Goal: Task Accomplishment & Management: Manage account settings

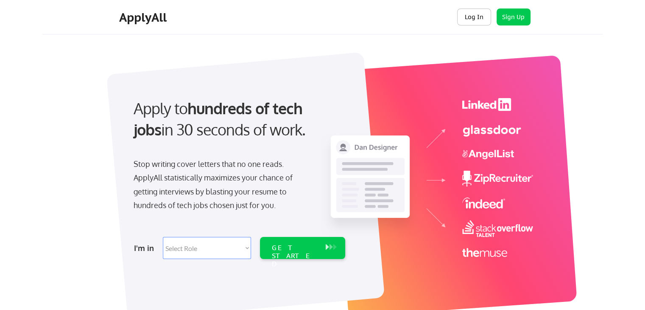
click at [482, 19] on button "Log In" at bounding box center [474, 16] width 34 height 17
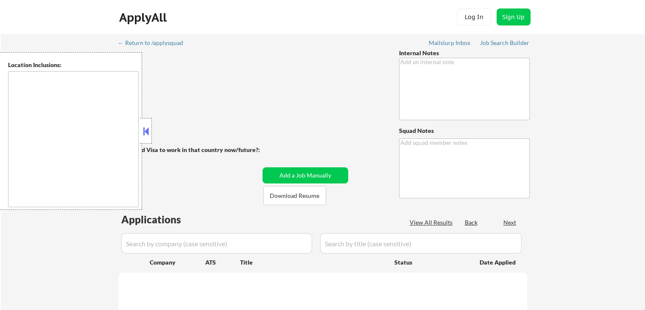
type textarea "[PERSON_NAME], [GEOGRAPHIC_DATA] | 13068 [PHONE_NUMBER] [URL][DOMAIN_NAME][PERS…"
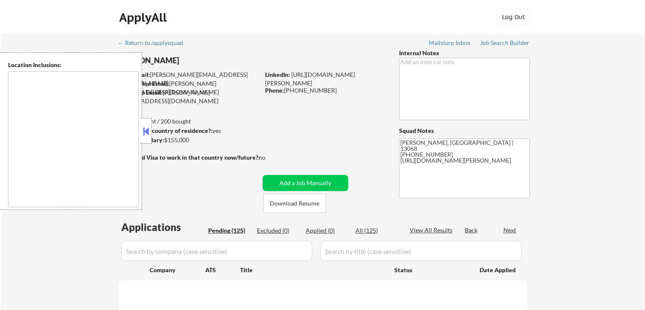
type textarea "[GEOGRAPHIC_DATA], [GEOGRAPHIC_DATA] [GEOGRAPHIC_DATA], [GEOGRAPHIC_DATA] [GEOG…"
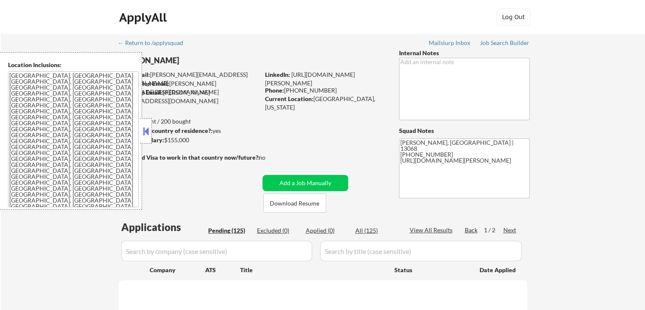
click at [145, 135] on button at bounding box center [145, 131] width 9 height 13
click at [147, 130] on button at bounding box center [145, 131] width 9 height 13
select select ""pending""
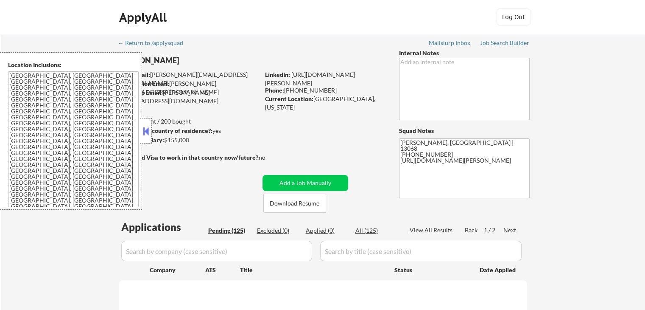
select select ""pending""
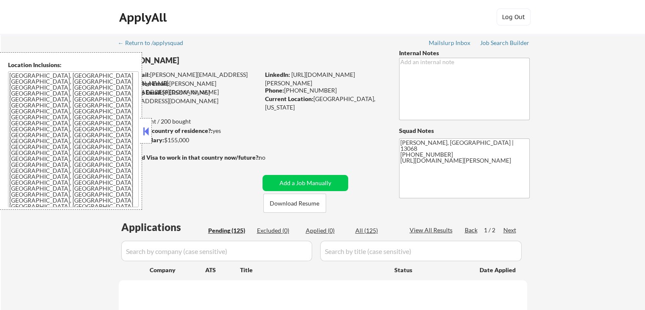
select select ""pending""
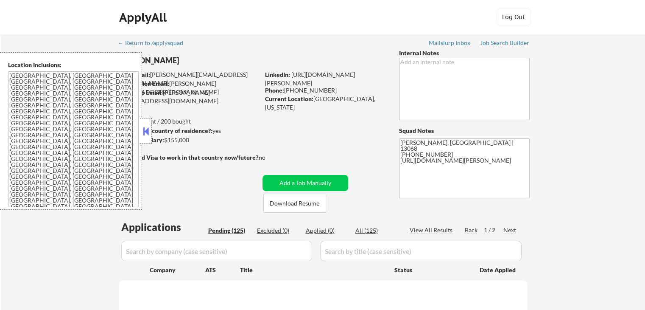
select select ""pending""
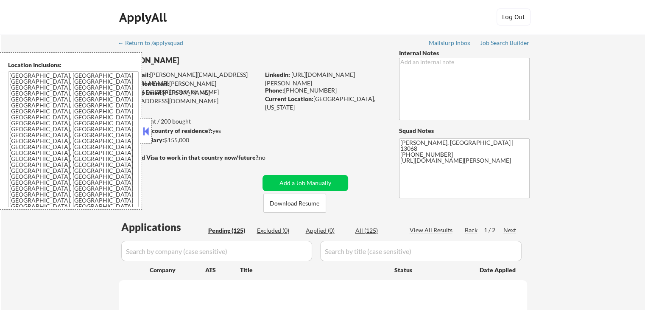
select select ""pending""
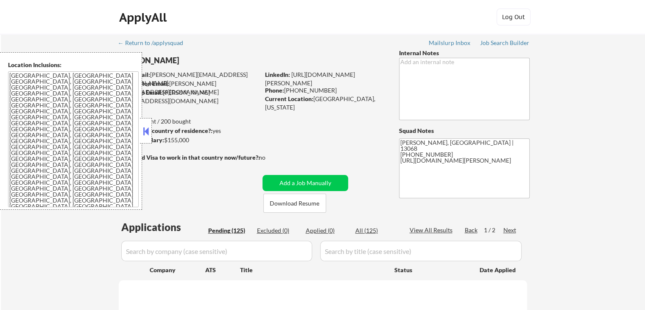
select select ""pending""
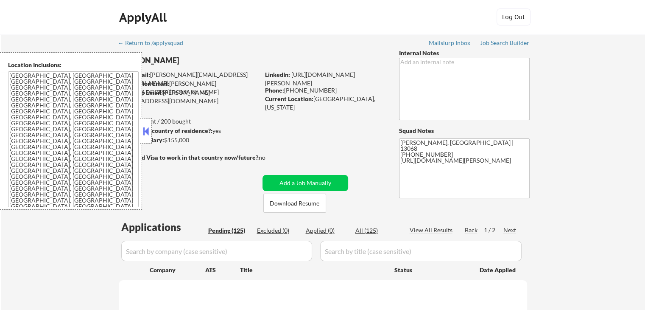
select select ""pending""
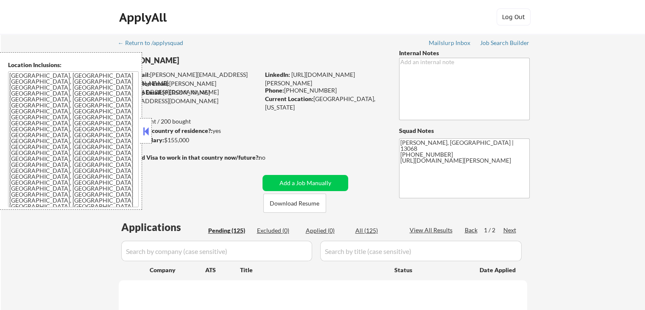
select select ""pending""
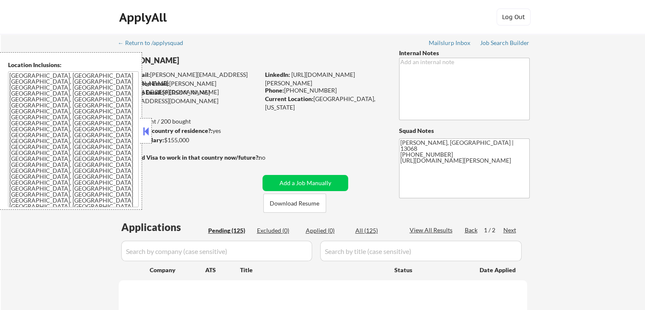
select select ""pending""
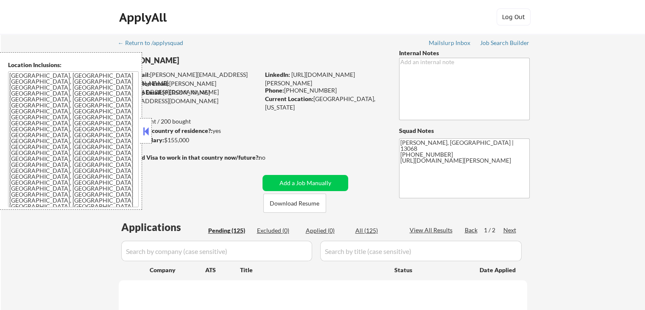
select select ""pending""
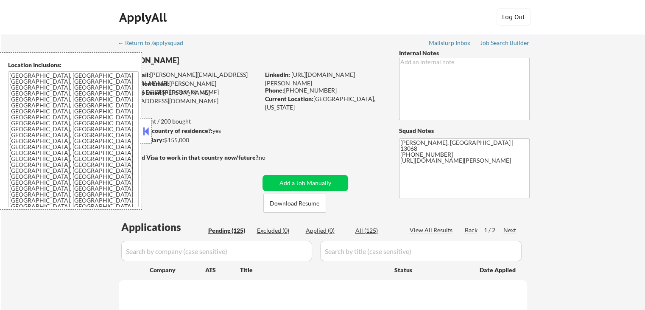
select select ""pending""
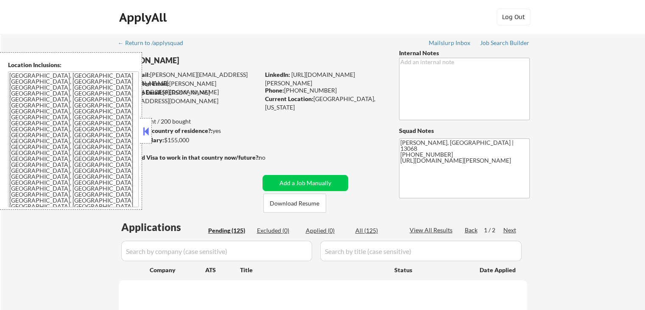
select select ""pending""
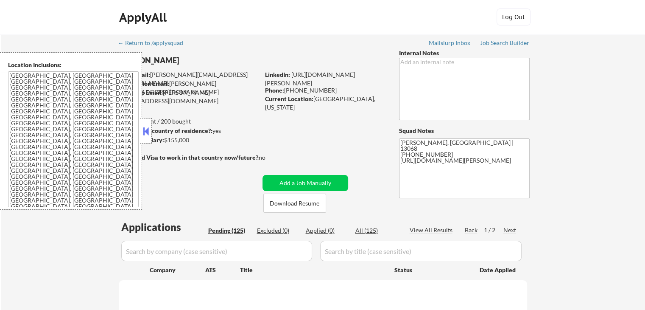
select select ""pending""
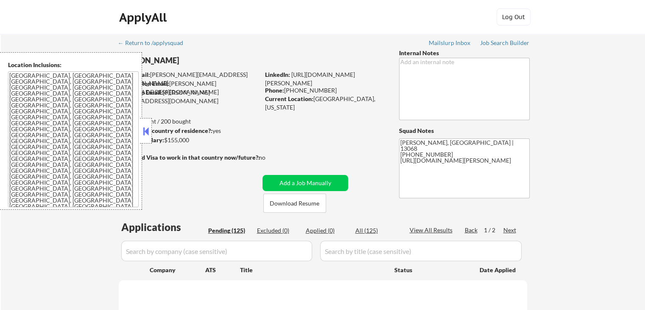
select select ""pending""
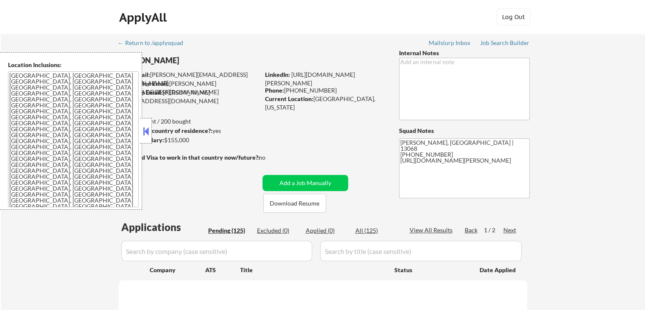
select select ""pending""
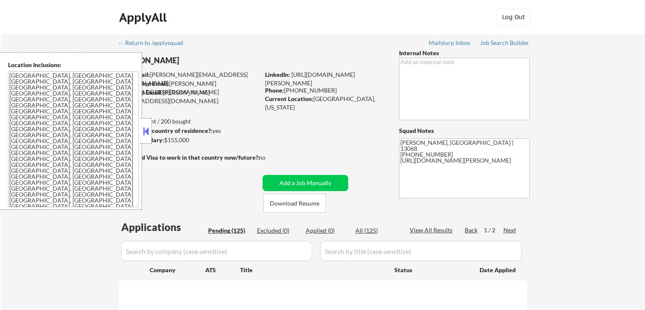
select select ""pending""
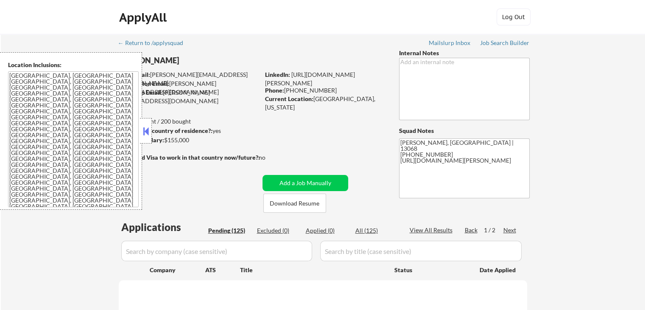
select select ""pending""
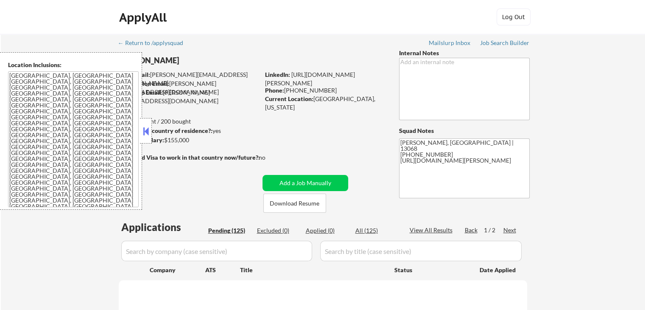
select select ""pending""
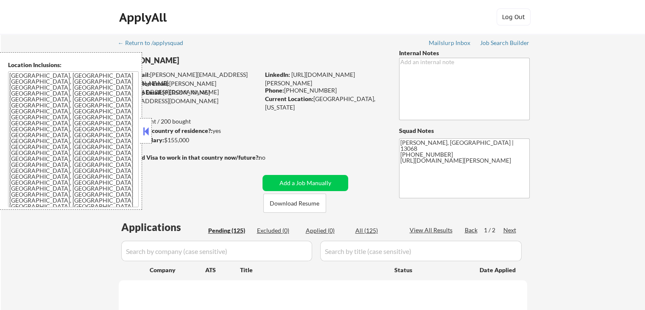
select select ""pending""
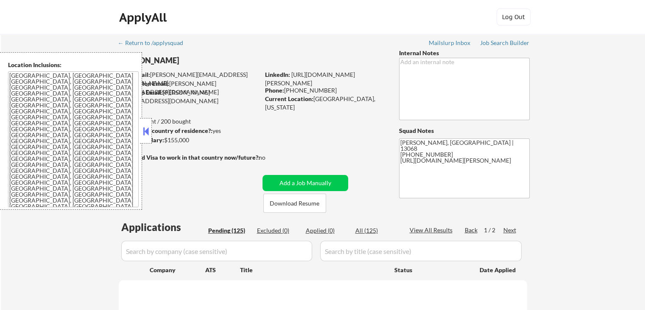
select select ""pending""
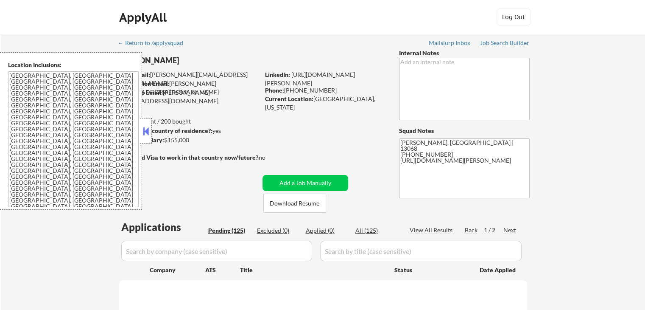
select select ""pending""
click at [147, 126] on button at bounding box center [145, 131] width 9 height 13
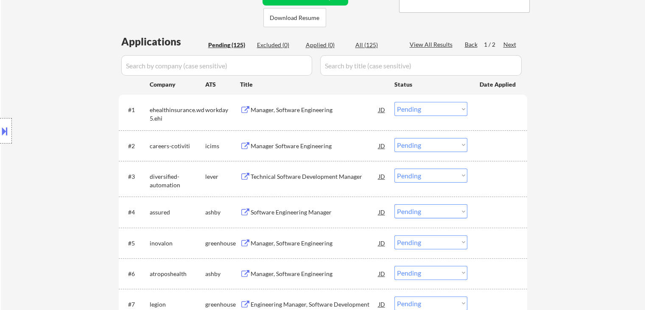
scroll to position [58, 0]
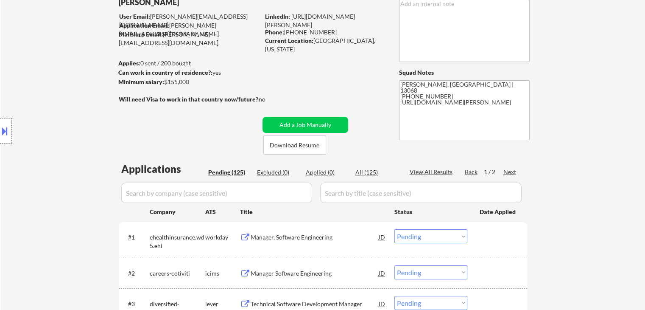
click at [509, 170] on div "Next" at bounding box center [510, 172] width 14 height 8
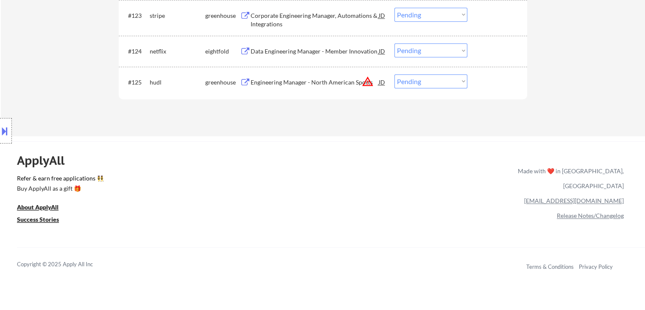
scroll to position [949, 0]
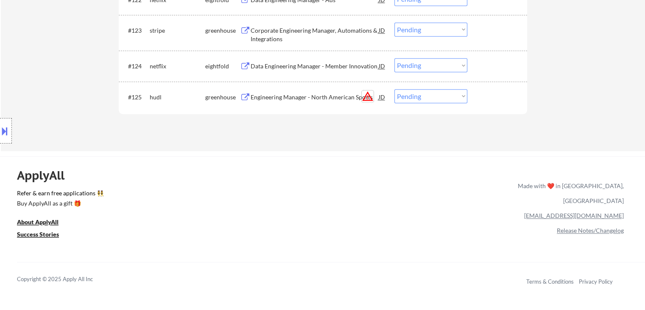
click at [366, 94] on button "warning_amber" at bounding box center [368, 96] width 12 height 12
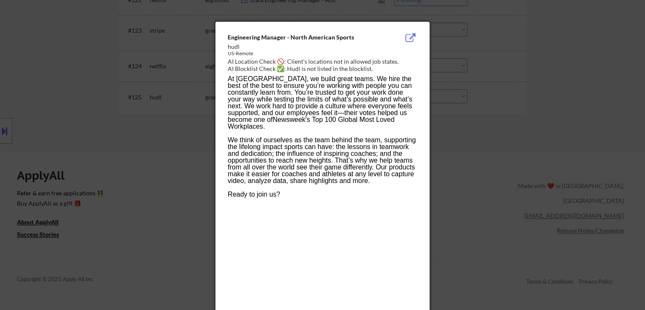
drag, startPoint x: 476, startPoint y: 185, endPoint x: 458, endPoint y: 176, distance: 20.3
click at [476, 185] on div at bounding box center [322, 155] width 645 height 310
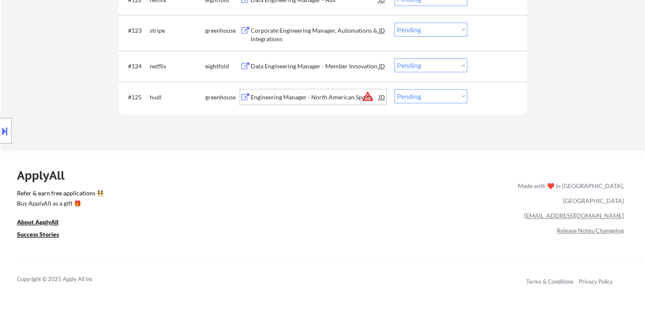
click at [307, 97] on div "Engineering Manager - North American Sports" at bounding box center [315, 97] width 128 height 8
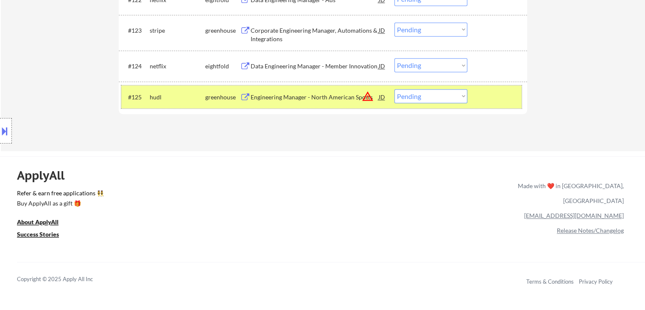
click at [468, 96] on div "#125 hudl greenhouse Engineering Manager - North American Sports JD warning_amb…" at bounding box center [321, 96] width 400 height 23
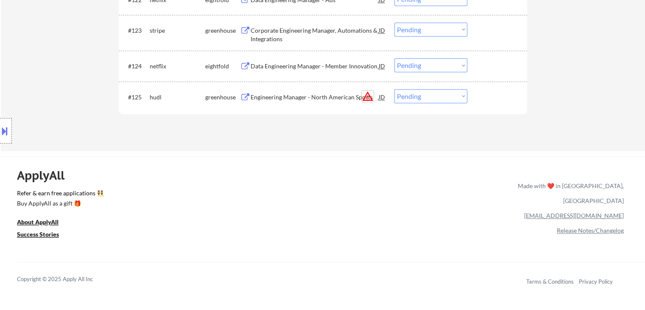
click at [370, 95] on button "warning_amber" at bounding box center [368, 96] width 12 height 12
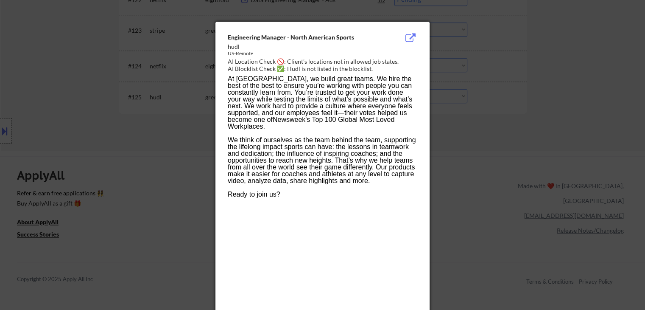
click at [457, 136] on div at bounding box center [322, 155] width 645 height 310
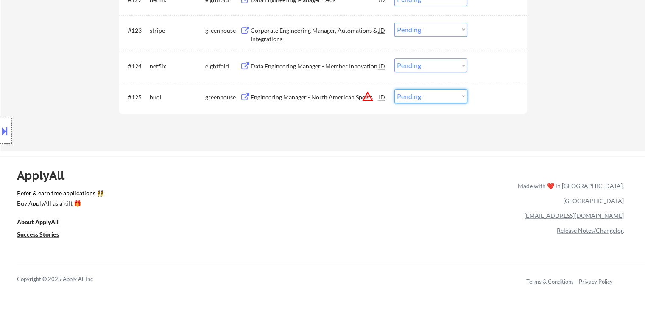
drag, startPoint x: 432, startPoint y: 95, endPoint x: 432, endPoint y: 101, distance: 5.9
click at [432, 95] on select "Choose an option... Pending Applied Excluded (Questions) Excluded (Expired) Exc…" at bounding box center [430, 96] width 73 height 14
click at [394, 89] on select "Choose an option... Pending Applied Excluded (Questions) Excluded (Expired) Exc…" at bounding box center [430, 96] width 73 height 14
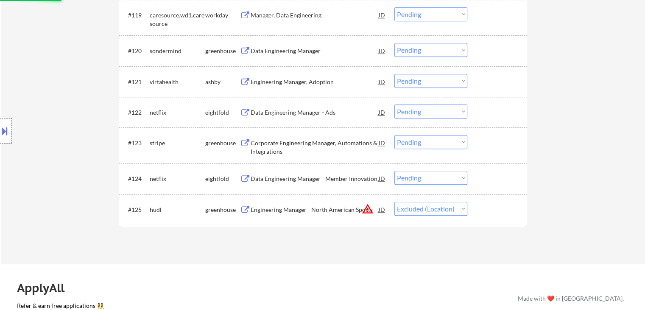
scroll to position [821, 0]
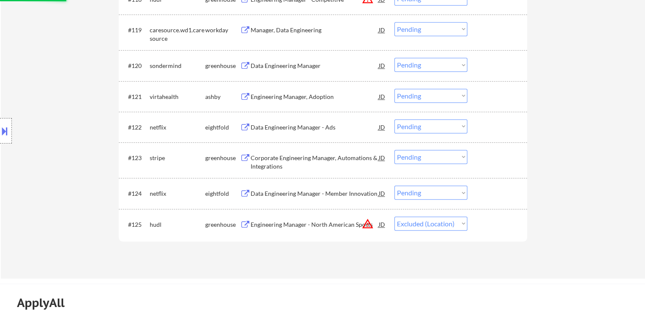
click at [308, 158] on div "Corporate Engineering Manager, Automations & Integrations" at bounding box center [315, 162] width 128 height 17
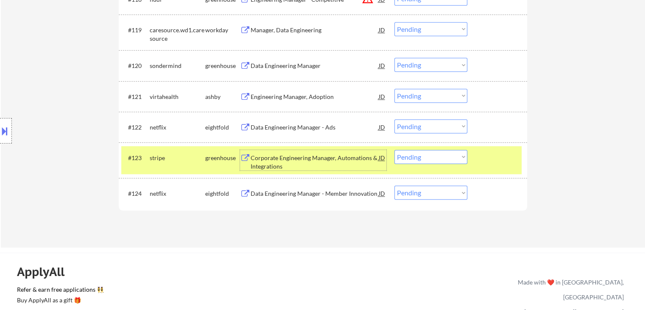
drag, startPoint x: 494, startPoint y: 158, endPoint x: 495, endPoint y: 151, distance: 7.8
click at [494, 156] on div at bounding box center [498, 157] width 37 height 15
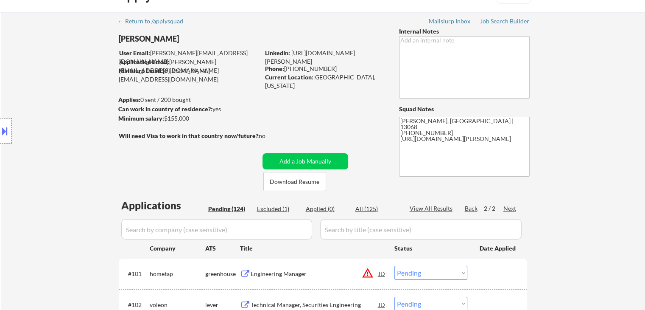
scroll to position [42, 0]
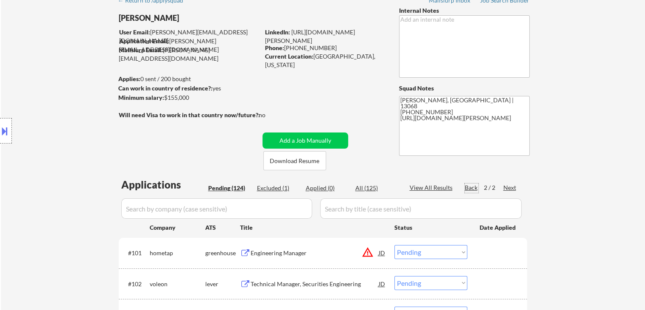
click at [474, 187] on div "Back" at bounding box center [472, 187] width 14 height 8
select select ""pending""
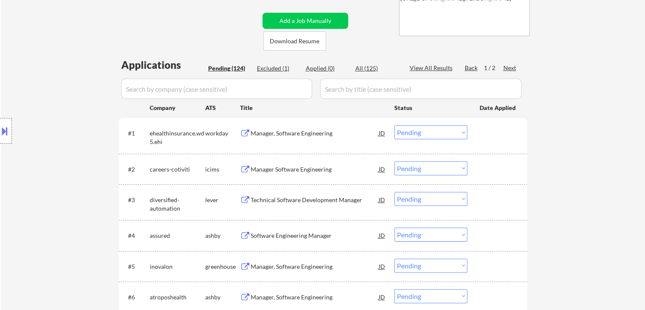
scroll to position [212, 0]
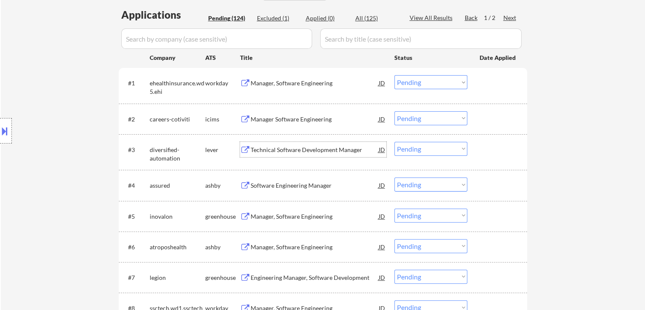
click at [304, 149] on div "Technical Software Development Manager" at bounding box center [315, 149] width 128 height 8
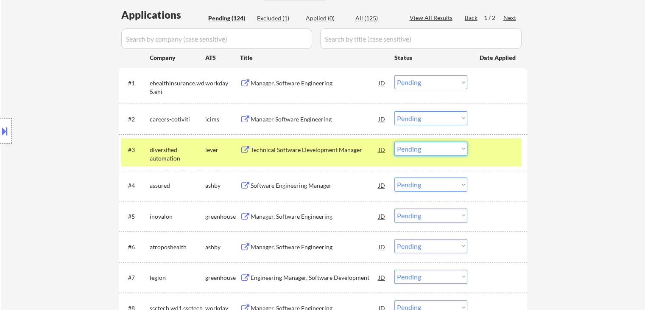
drag, startPoint x: 443, startPoint y: 148, endPoint x: 445, endPoint y: 155, distance: 6.7
click at [443, 148] on select "Choose an option... Pending Applied Excluded (Questions) Excluded (Expired) Exc…" at bounding box center [430, 149] width 73 height 14
click at [394, 142] on select "Choose an option... Pending Applied Excluded (Questions) Excluded (Expired) Exc…" at bounding box center [430, 149] width 73 height 14
click at [492, 150] on div at bounding box center [498, 149] width 37 height 15
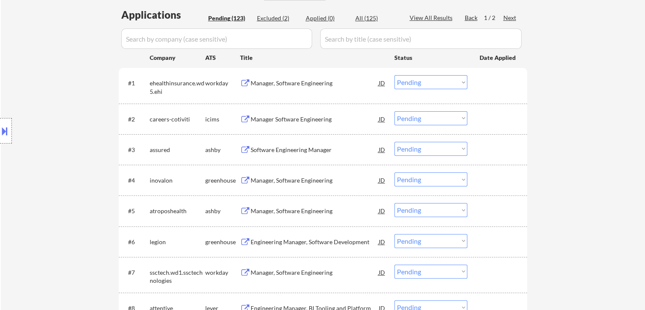
click at [295, 151] on div "Software Engineering Manager" at bounding box center [315, 149] width 128 height 8
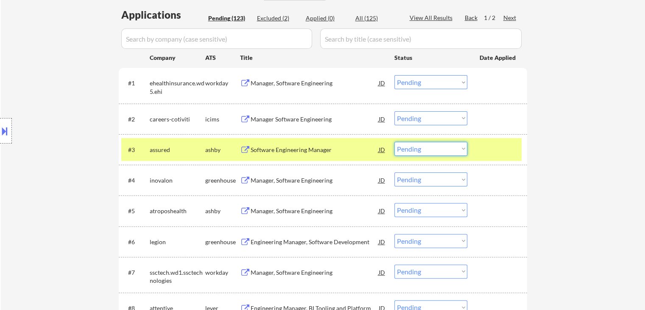
drag, startPoint x: 450, startPoint y: 150, endPoint x: 440, endPoint y: 154, distance: 10.8
click at [449, 150] on select "Choose an option... Pending Applied Excluded (Questions) Excluded (Expired) Exc…" at bounding box center [430, 149] width 73 height 14
click at [498, 152] on div at bounding box center [498, 149] width 37 height 15
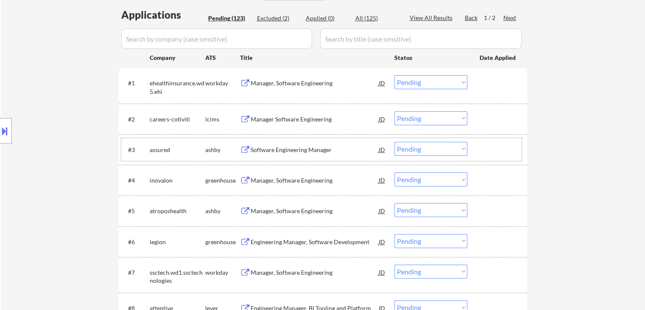
click at [422, 150] on select "Choose an option... Pending Applied Excluded (Questions) Excluded (Expired) Exc…" at bounding box center [430, 149] width 73 height 14
click at [394, 142] on select "Choose an option... Pending Applied Excluded (Questions) Excluded (Expired) Exc…" at bounding box center [430, 149] width 73 height 14
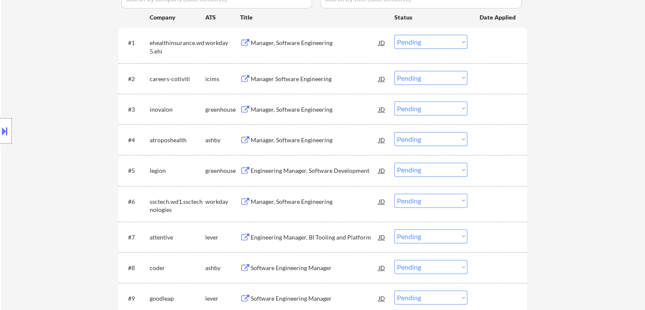
scroll to position [254, 0]
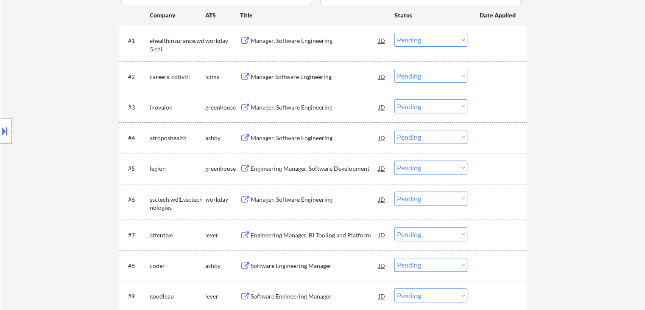
click at [283, 112] on div "Manager, Software Engineering" at bounding box center [315, 106] width 128 height 15
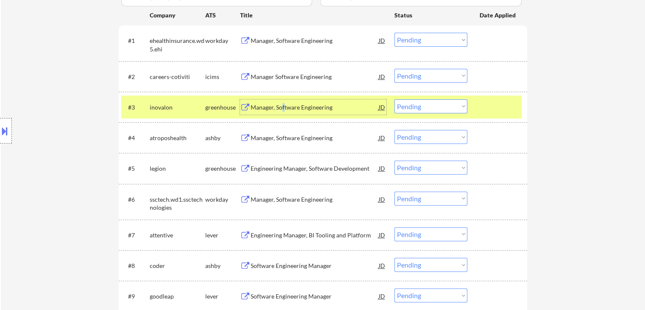
drag, startPoint x: 445, startPoint y: 105, endPoint x: 443, endPoint y: 112, distance: 7.5
click at [444, 106] on select "Choose an option... Pending Applied Excluded (Questions) Excluded (Expired) Exc…" at bounding box center [430, 106] width 73 height 14
click at [394, 99] on select "Choose an option... Pending Applied Excluded (Questions) Excluded (Expired) Exc…" at bounding box center [430, 106] width 73 height 14
click at [483, 111] on div at bounding box center [498, 106] width 37 height 15
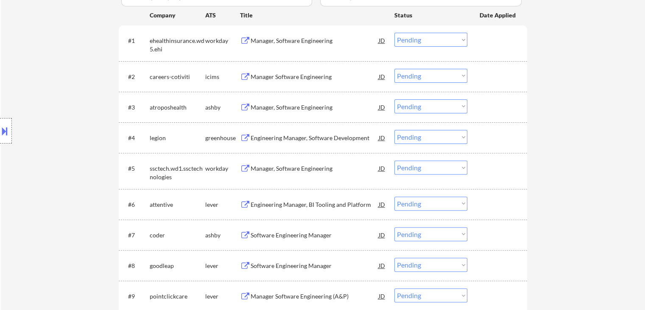
click at [306, 112] on div "Manager, Software Engineering" at bounding box center [315, 106] width 128 height 15
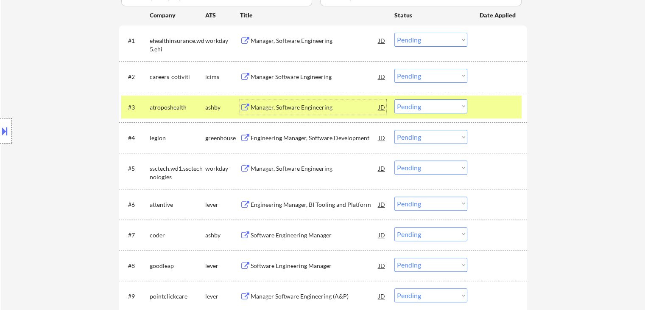
click at [423, 109] on select "Choose an option... Pending Applied Excluded (Questions) Excluded (Expired) Exc…" at bounding box center [430, 106] width 73 height 14
click at [394, 99] on select "Choose an option... Pending Applied Excluded (Questions) Excluded (Expired) Exc…" at bounding box center [430, 106] width 73 height 14
click at [480, 110] on div at bounding box center [498, 106] width 37 height 15
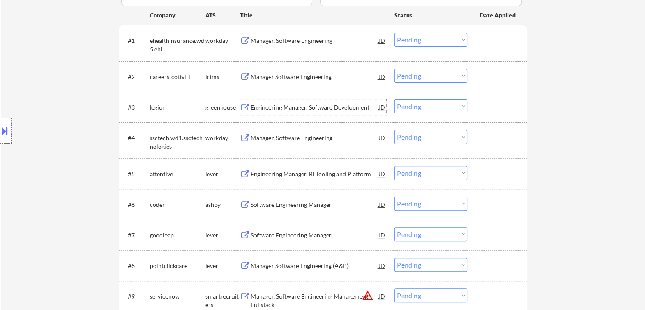
click at [329, 107] on div "Engineering Manager, Software Development" at bounding box center [315, 107] width 128 height 8
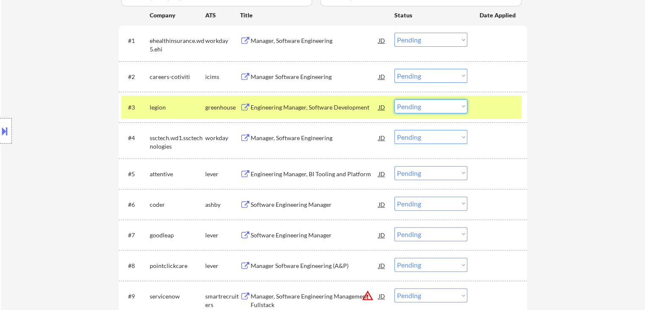
drag, startPoint x: 446, startPoint y: 107, endPoint x: 445, endPoint y: 112, distance: 4.8
click at [446, 107] on select "Choose an option... Pending Applied Excluded (Questions) Excluded (Expired) Exc…" at bounding box center [430, 106] width 73 height 14
click at [394, 99] on select "Choose an option... Pending Applied Excluded (Questions) Excluded (Expired) Exc…" at bounding box center [430, 106] width 73 height 14
click at [494, 109] on div at bounding box center [498, 106] width 37 height 15
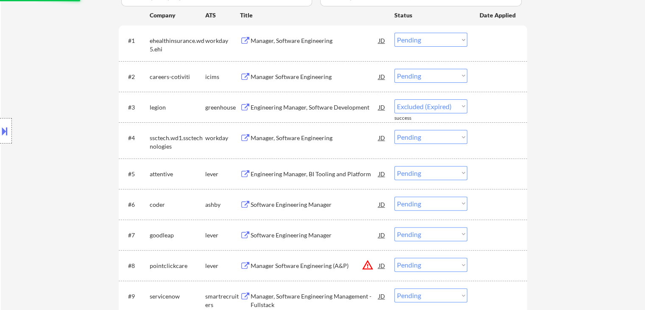
select select ""pending""
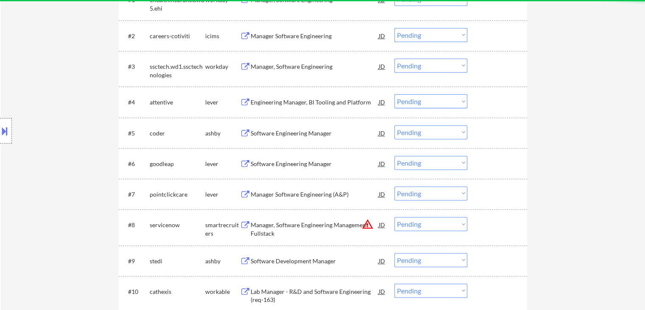
scroll to position [297, 0]
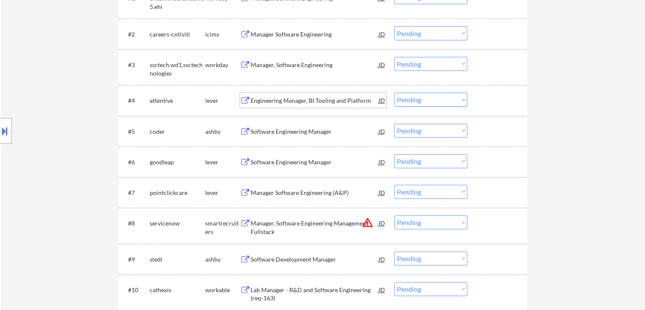
click at [316, 102] on div "Engineering Manager, BI Tooling and Platform" at bounding box center [315, 100] width 128 height 8
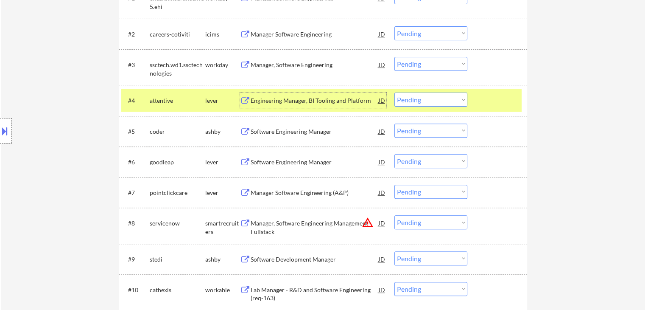
click at [436, 103] on select "Choose an option... Pending Applied Excluded (Questions) Excluded (Expired) Exc…" at bounding box center [430, 99] width 73 height 14
click at [394, 92] on select "Choose an option... Pending Applied Excluded (Questions) Excluded (Expired) Exc…" at bounding box center [430, 99] width 73 height 14
click at [493, 98] on div at bounding box center [498, 99] width 37 height 15
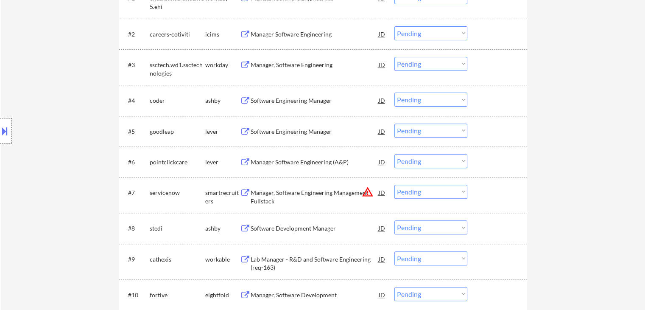
click at [306, 101] on div "Software Engineering Manager" at bounding box center [315, 100] width 128 height 8
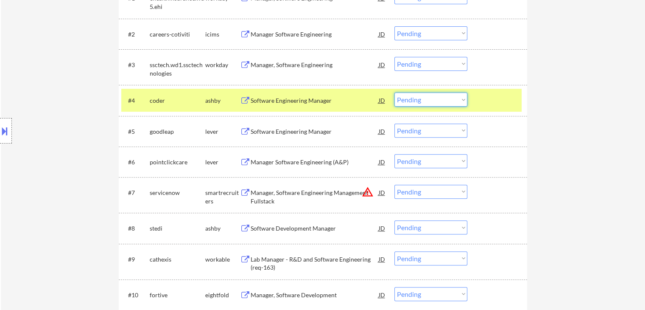
drag, startPoint x: 431, startPoint y: 99, endPoint x: 430, endPoint y: 106, distance: 6.4
click at [431, 99] on select "Choose an option... Pending Applied Excluded (Questions) Excluded (Expired) Exc…" at bounding box center [430, 99] width 73 height 14
click at [394, 92] on select "Choose an option... Pending Applied Excluded (Questions) Excluded (Expired) Exc…" at bounding box center [430, 99] width 73 height 14
click at [500, 97] on div at bounding box center [498, 99] width 37 height 15
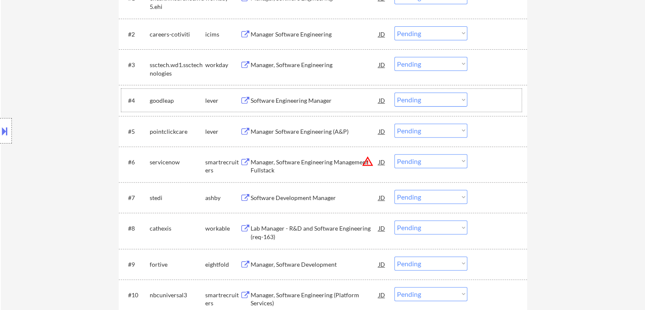
click at [313, 103] on div "Software Engineering Manager" at bounding box center [315, 100] width 128 height 8
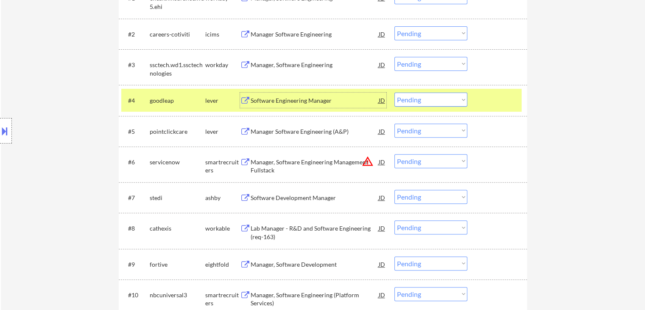
click at [432, 104] on select "Choose an option... Pending Applied Excluded (Questions) Excluded (Expired) Exc…" at bounding box center [430, 99] width 73 height 14
click at [394, 92] on select "Choose an option... Pending Applied Excluded (Questions) Excluded (Expired) Exc…" at bounding box center [430, 99] width 73 height 14
click at [483, 107] on div at bounding box center [498, 99] width 37 height 15
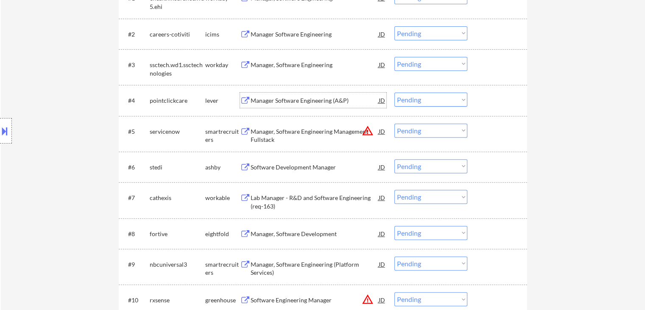
click at [312, 99] on div "Manager Software Engineering (A&P)" at bounding box center [315, 100] width 128 height 8
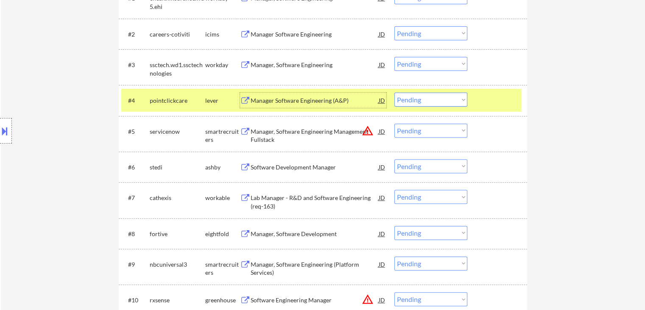
click at [431, 102] on select "Choose an option... Pending Applied Excluded (Questions) Excluded (Expired) Exc…" at bounding box center [430, 99] width 73 height 14
click at [394, 92] on select "Choose an option... Pending Applied Excluded (Questions) Excluded (Expired) Exc…" at bounding box center [430, 99] width 73 height 14
click at [489, 98] on div at bounding box center [498, 99] width 37 height 15
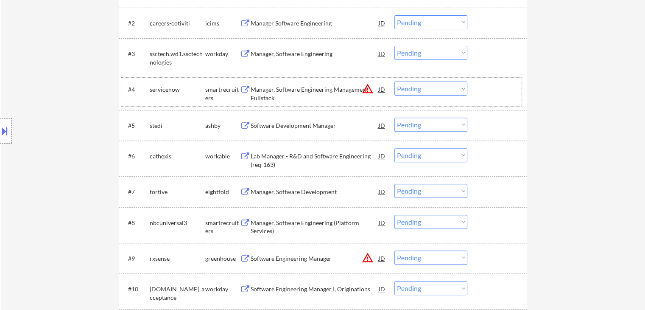
scroll to position [339, 0]
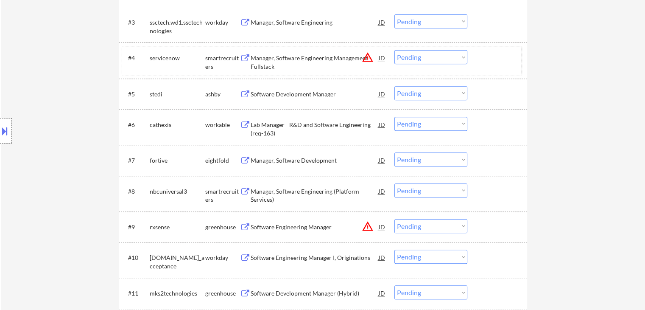
click at [368, 58] on button "warning_amber" at bounding box center [368, 57] width 12 height 12
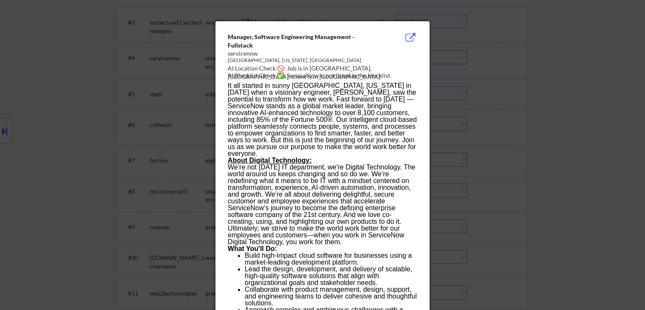
click at [583, 82] on div at bounding box center [322, 155] width 645 height 310
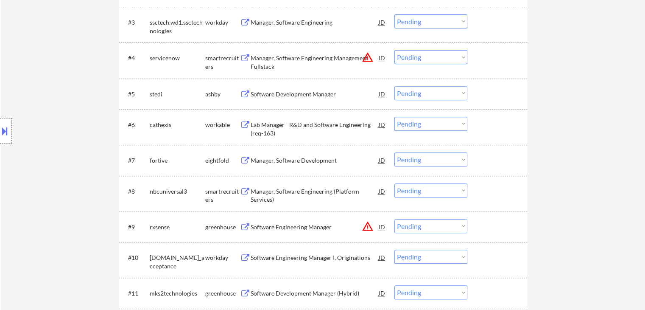
drag, startPoint x: 0, startPoint y: 129, endPoint x: 14, endPoint y: 132, distance: 13.9
click at [0, 130] on button at bounding box center [4, 131] width 9 height 14
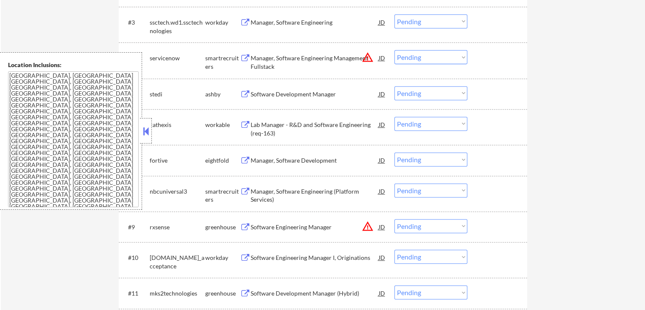
drag, startPoint x: 149, startPoint y: 133, endPoint x: 162, endPoint y: 133, distance: 12.3
click at [150, 133] on button at bounding box center [145, 131] width 9 height 13
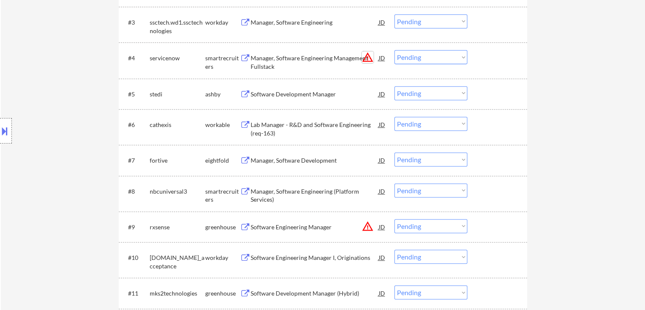
click at [367, 58] on button "warning_amber" at bounding box center [368, 57] width 12 height 12
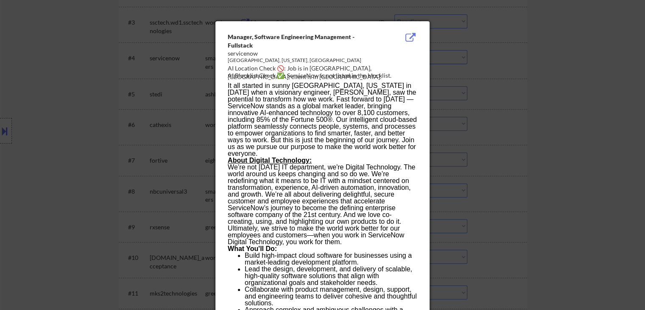
click at [540, 78] on div at bounding box center [322, 155] width 645 height 310
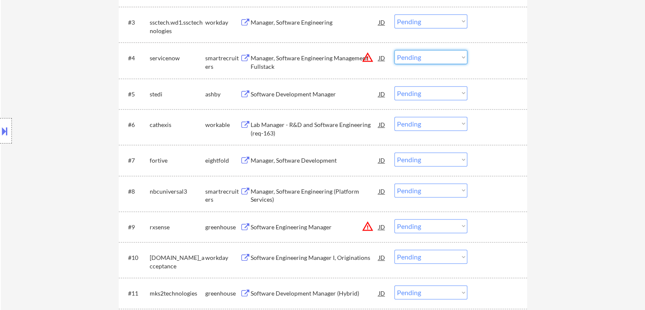
drag, startPoint x: 434, startPoint y: 56, endPoint x: 434, endPoint y: 63, distance: 6.4
click at [434, 56] on select "Choose an option... Pending Applied Excluded (Questions) Excluded (Expired) Exc…" at bounding box center [430, 57] width 73 height 14
click at [394, 50] on select "Choose an option... Pending Applied Excluded (Questions) Excluded (Expired) Exc…" at bounding box center [430, 57] width 73 height 14
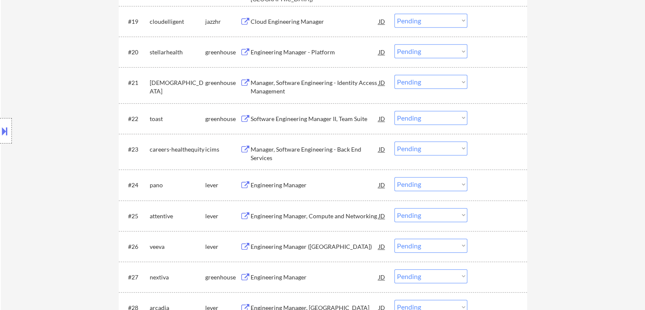
scroll to position [891, 0]
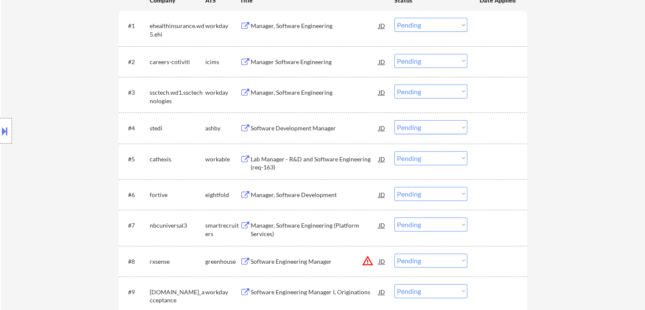
scroll to position [254, 0]
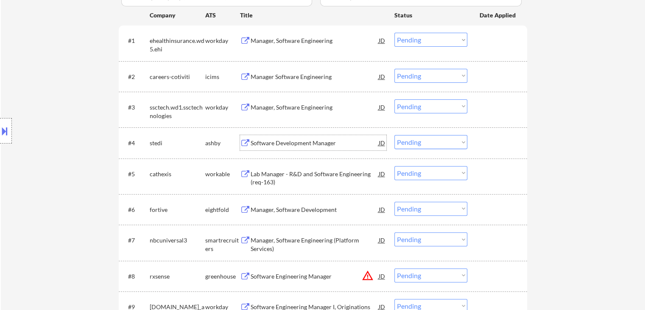
click at [298, 144] on div "Software Development Manager" at bounding box center [315, 143] width 128 height 8
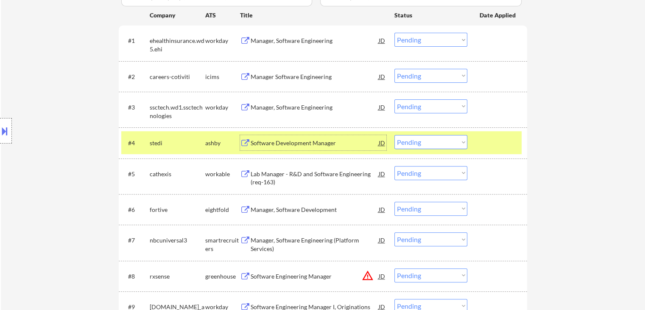
click at [436, 142] on select "Choose an option... Pending Applied Excluded (Questions) Excluded (Expired) Exc…" at bounding box center [430, 142] width 73 height 14
click at [394, 135] on select "Choose an option... Pending Applied Excluded (Questions) Excluded (Expired) Exc…" at bounding box center [430, 142] width 73 height 14
click at [487, 138] on div at bounding box center [498, 142] width 37 height 15
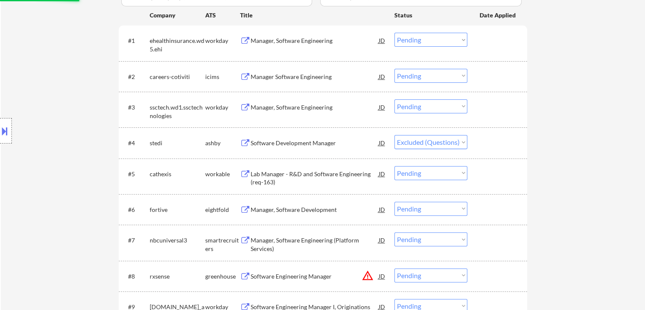
click at [302, 173] on div "Lab Manager - R&D and Software Engineering (req-163)" at bounding box center [315, 178] width 128 height 17
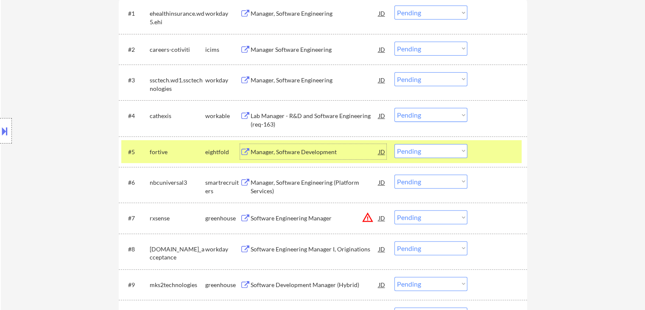
scroll to position [297, 0]
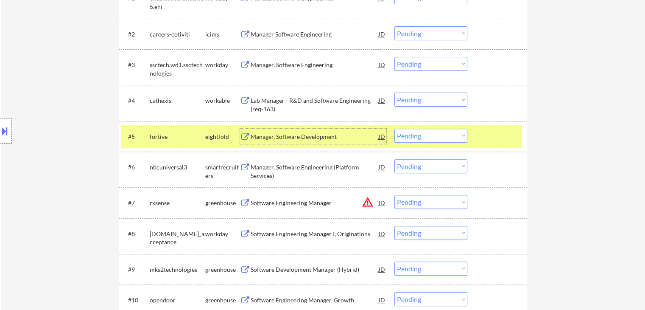
click at [501, 126] on div "#5 fortive eightfold Manager, Software Development JD warning_amber Choose an o…" at bounding box center [321, 136] width 400 height 23
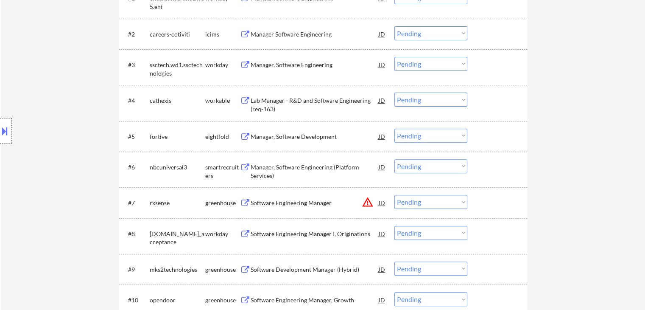
click at [436, 103] on select "Choose an option... Pending Applied Excluded (Questions) Excluded (Expired) Exc…" at bounding box center [430, 99] width 73 height 14
click at [394, 92] on select "Choose an option... Pending Applied Excluded (Questions) Excluded (Expired) Exc…" at bounding box center [430, 99] width 73 height 14
click at [302, 169] on div "Manager, Software Engineering (Platform Services)" at bounding box center [315, 171] width 128 height 17
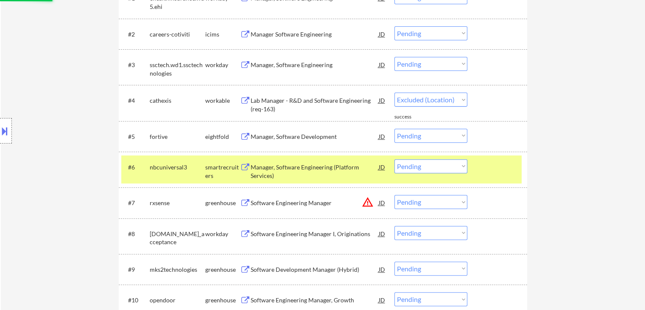
select select ""pending""
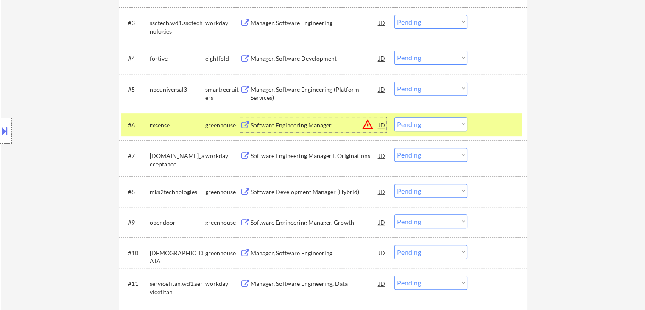
scroll to position [339, 0]
drag, startPoint x: 506, startPoint y: 126, endPoint x: 419, endPoint y: 106, distance: 89.5
click at [506, 126] on div at bounding box center [498, 124] width 37 height 15
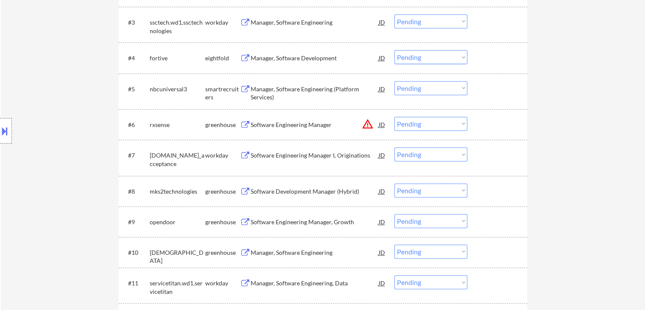
drag, startPoint x: 423, startPoint y: 90, endPoint x: 421, endPoint y: 94, distance: 4.6
click at [423, 90] on select "Choose an option... Pending Applied Excluded (Questions) Excluded (Expired) Exc…" at bounding box center [430, 88] width 73 height 14
click at [394, 81] on select "Choose an option... Pending Applied Excluded (Questions) Excluded (Expired) Exc…" at bounding box center [430, 88] width 73 height 14
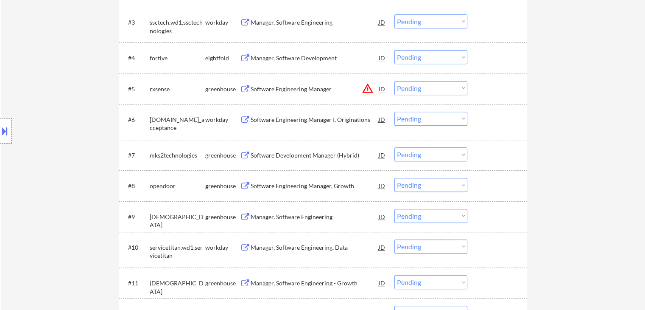
click at [8, 134] on button at bounding box center [4, 131] width 9 height 14
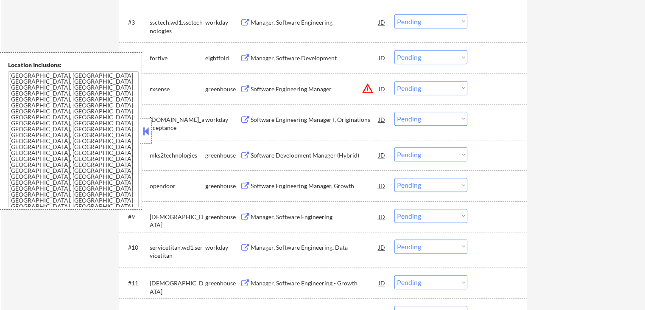
click at [148, 130] on button at bounding box center [145, 131] width 9 height 13
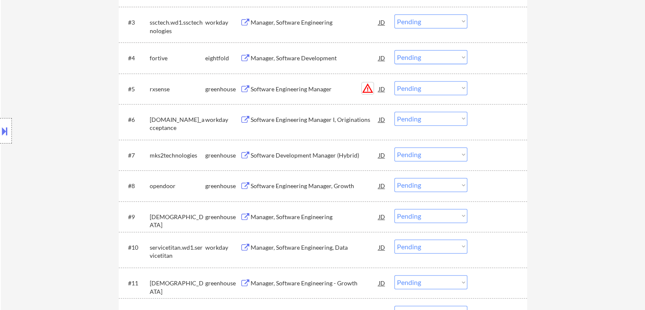
click at [362, 89] on button "warning_amber" at bounding box center [368, 88] width 12 height 12
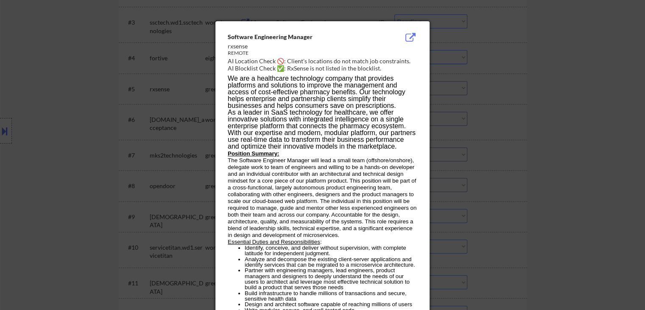
click at [499, 133] on div at bounding box center [322, 155] width 645 height 310
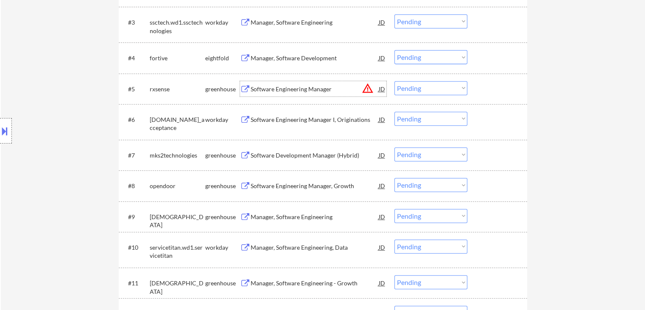
click at [298, 87] on div "Software Engineering Manager" at bounding box center [315, 89] width 128 height 8
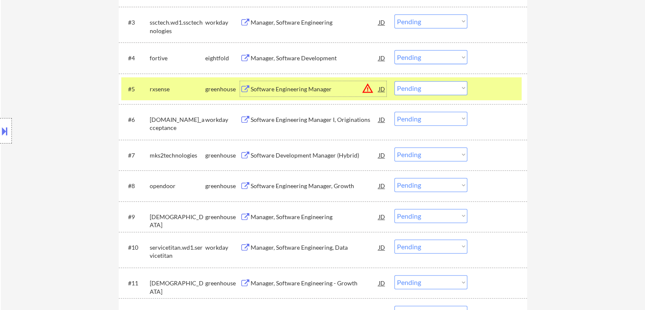
click at [430, 89] on select "Choose an option... Pending Applied Excluded (Questions) Excluded (Expired) Exc…" at bounding box center [430, 88] width 73 height 14
click at [394, 81] on select "Choose an option... Pending Applied Excluded (Questions) Excluded (Expired) Exc…" at bounding box center [430, 88] width 73 height 14
click at [495, 83] on div at bounding box center [498, 88] width 37 height 15
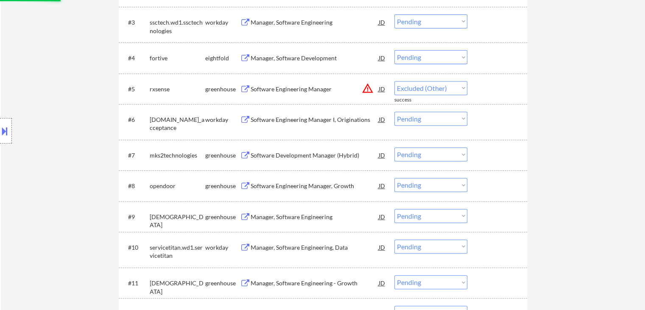
select select ""pending""
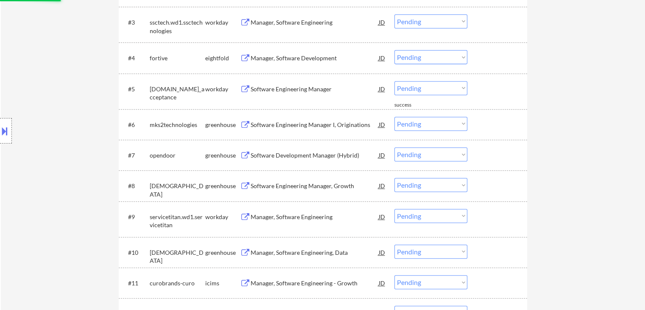
click at [298, 122] on div "Software Engineering Manager I, Originations" at bounding box center [315, 124] width 128 height 8
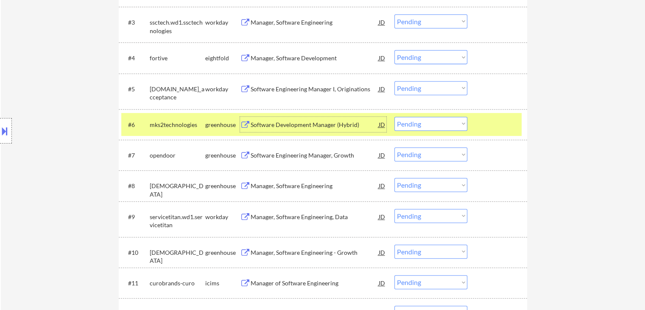
click at [441, 128] on select "Choose an option... Pending Applied Excluded (Questions) Excluded (Expired) Exc…" at bounding box center [430, 124] width 73 height 14
click at [394, 117] on select "Choose an option... Pending Applied Excluded (Questions) Excluded (Expired) Exc…" at bounding box center [430, 124] width 73 height 14
click at [492, 123] on div at bounding box center [498, 124] width 37 height 15
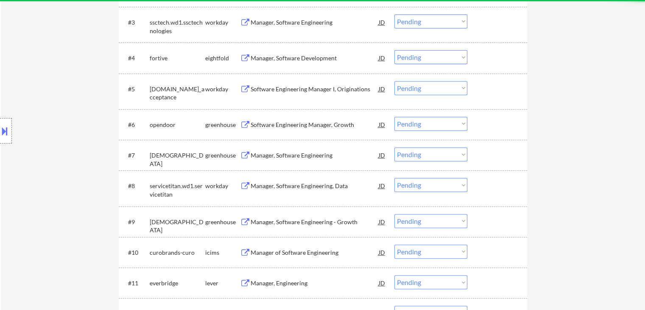
click at [296, 122] on div "Software Engineering Manager, Growth" at bounding box center [315, 124] width 128 height 8
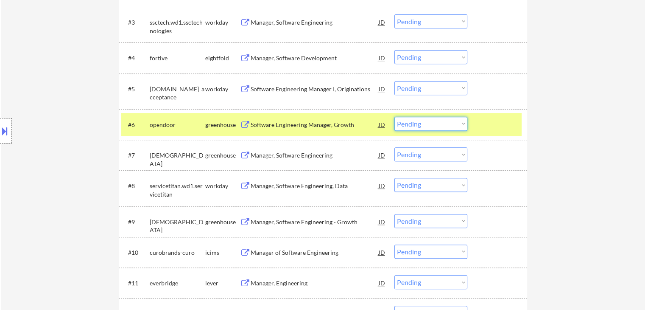
drag, startPoint x: 448, startPoint y: 125, endPoint x: 447, endPoint y: 130, distance: 4.7
click at [448, 125] on select "Choose an option... Pending Applied Excluded (Questions) Excluded (Expired) Exc…" at bounding box center [430, 124] width 73 height 14
click at [394, 117] on select "Choose an option... Pending Applied Excluded (Questions) Excluded (Expired) Exc…" at bounding box center [430, 124] width 73 height 14
drag, startPoint x: 486, startPoint y: 128, endPoint x: 479, endPoint y: 126, distance: 6.5
click at [485, 128] on div at bounding box center [498, 124] width 37 height 15
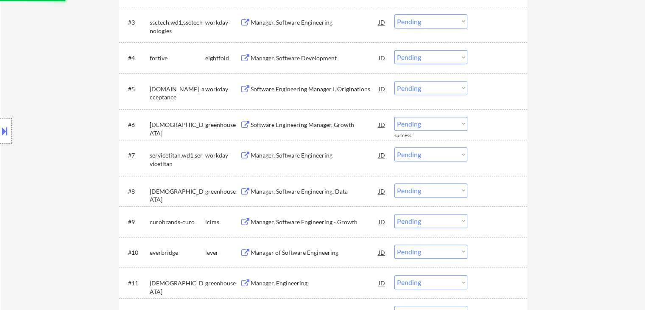
click at [314, 128] on div "Software Engineering Manager, Growth" at bounding box center [315, 124] width 128 height 8
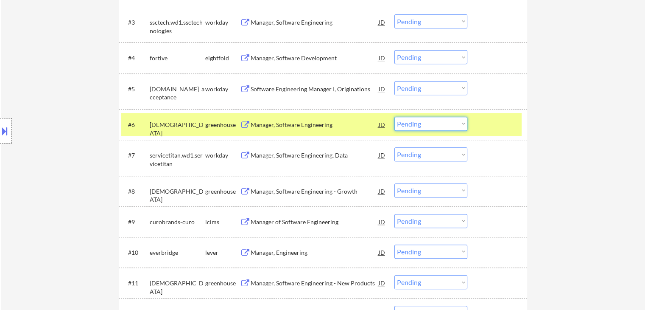
click at [433, 128] on select "Choose an option... Pending Applied Excluded (Questions) Excluded (Expired) Exc…" at bounding box center [430, 124] width 73 height 14
click at [394, 117] on select "Choose an option... Pending Applied Excluded (Questions) Excluded (Expired) Exc…" at bounding box center [430, 124] width 73 height 14
click at [501, 128] on div at bounding box center [498, 124] width 37 height 15
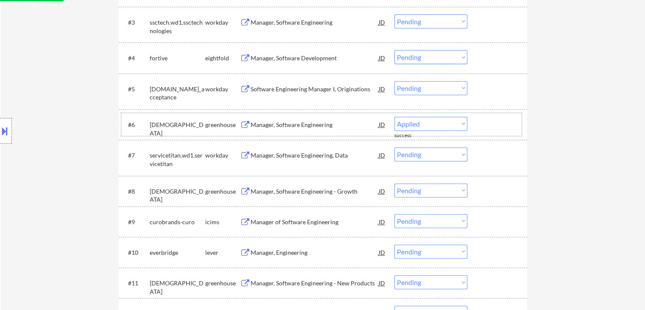
select select ""pending""
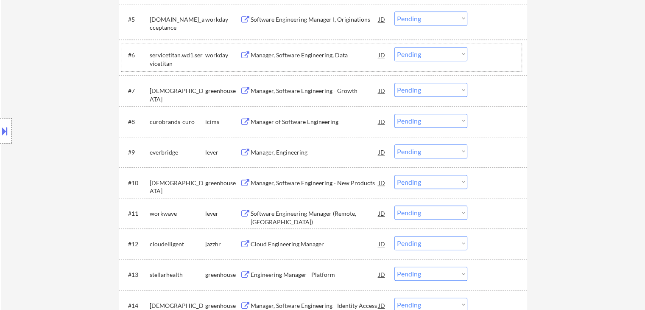
scroll to position [424, 0]
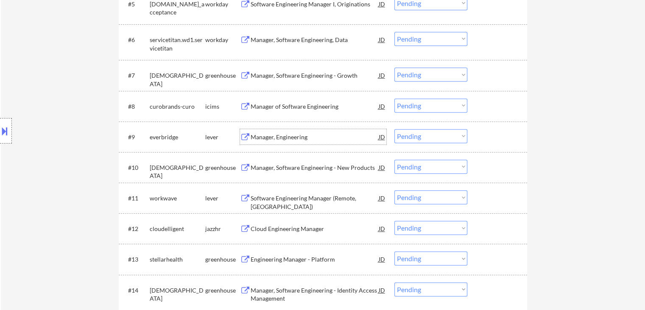
click at [287, 138] on div "Manager, Engineering" at bounding box center [315, 137] width 128 height 8
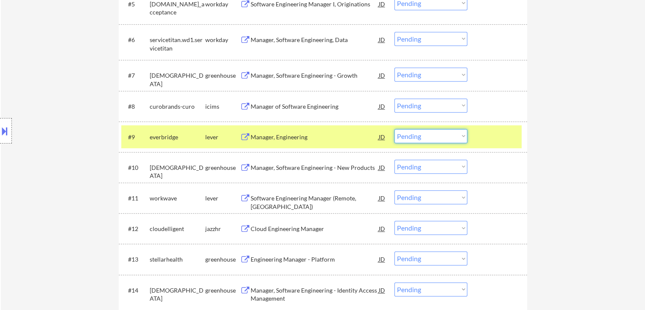
click at [437, 136] on select "Choose an option... Pending Applied Excluded (Questions) Excluded (Expired) Exc…" at bounding box center [430, 136] width 73 height 14
click at [394, 129] on select "Choose an option... Pending Applied Excluded (Questions) Excluded (Expired) Exc…" at bounding box center [430, 136] width 73 height 14
click at [491, 137] on div at bounding box center [498, 136] width 37 height 15
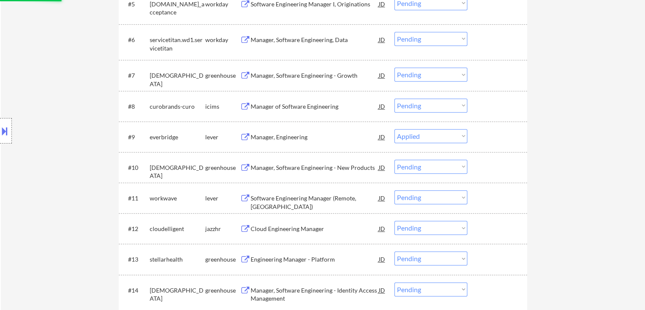
select select ""pending""
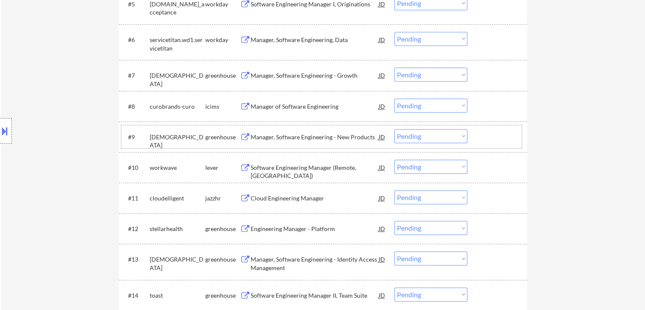
scroll to position [467, 0]
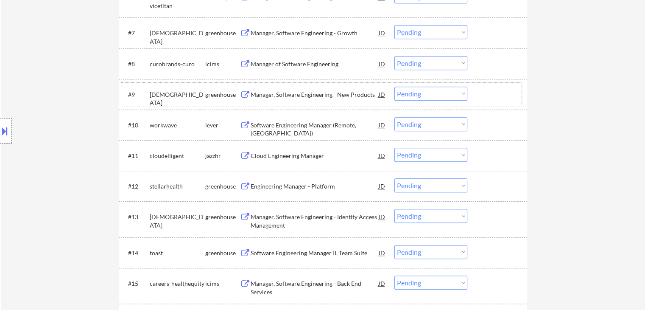
click at [306, 130] on div "Software Engineering Manager (Remote, [GEOGRAPHIC_DATA])" at bounding box center [315, 124] width 128 height 15
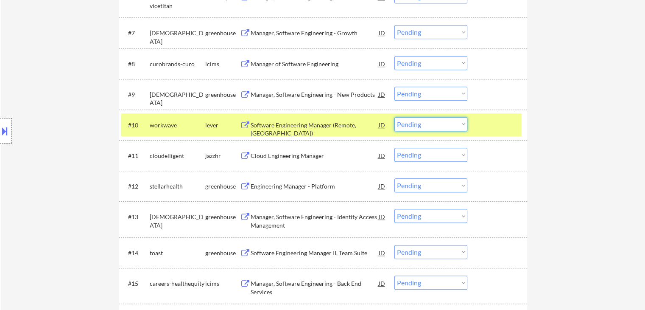
click at [437, 126] on select "Choose an option... Pending Applied Excluded (Questions) Excluded (Expired) Exc…" at bounding box center [430, 124] width 73 height 14
click at [394, 117] on select "Choose an option... Pending Applied Excluded (Questions) Excluded (Expired) Exc…" at bounding box center [430, 124] width 73 height 14
click at [492, 124] on div at bounding box center [498, 124] width 37 height 15
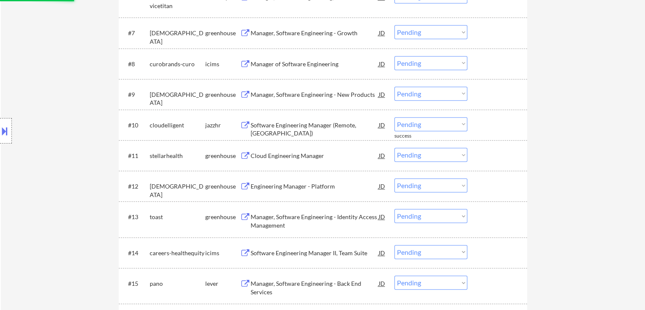
click at [313, 131] on div "Software Engineering Manager (Remote, [GEOGRAPHIC_DATA])" at bounding box center [315, 124] width 128 height 15
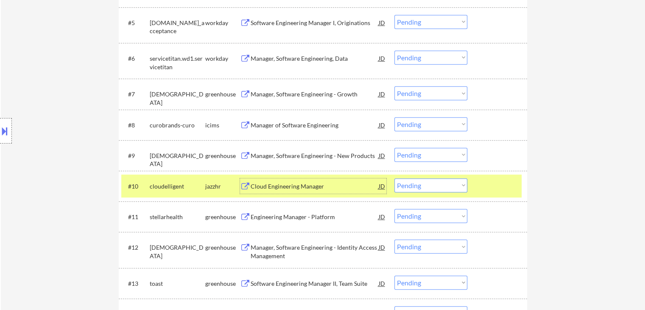
scroll to position [511, 0]
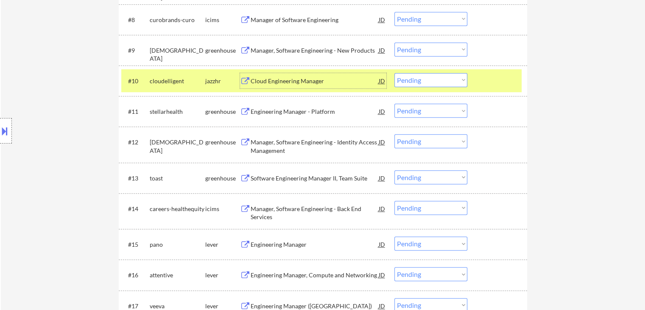
click at [453, 83] on select "Choose an option... Pending Applied Excluded (Questions) Excluded (Expired) Exc…" at bounding box center [430, 80] width 73 height 14
click at [394, 73] on select "Choose an option... Pending Applied Excluded (Questions) Excluded (Expired) Exc…" at bounding box center [430, 80] width 73 height 14
click at [490, 90] on div "#10 cloudelligent jazzhr Cloud Engineering Manager JD warning_amber Choose an o…" at bounding box center [321, 80] width 400 height 23
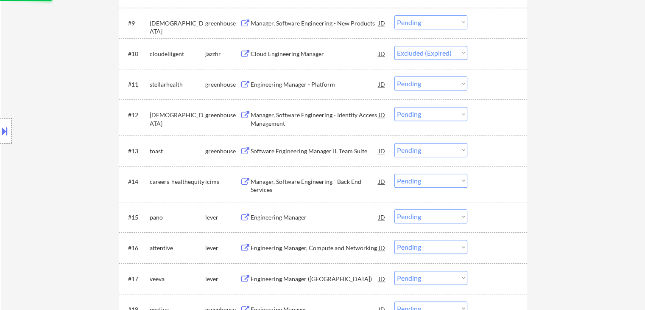
scroll to position [553, 0]
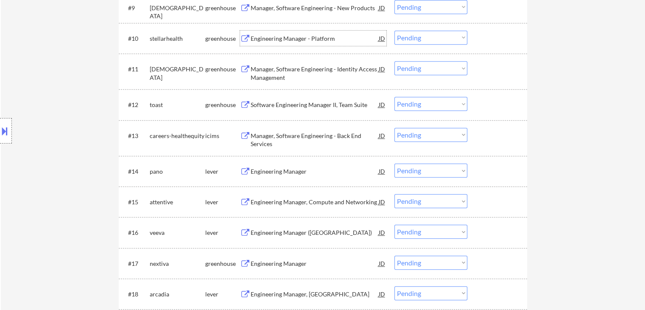
click at [305, 37] on div "Engineering Manager - Platform" at bounding box center [315, 38] width 128 height 8
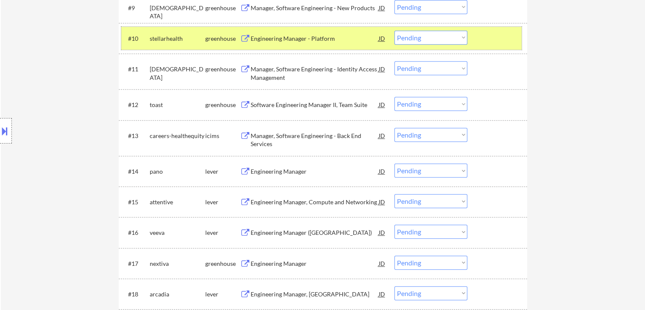
click at [454, 45] on div "#10 stellarhealth greenhouse Engineering Manager - Platform JD warning_amber Ch…" at bounding box center [321, 38] width 400 height 23
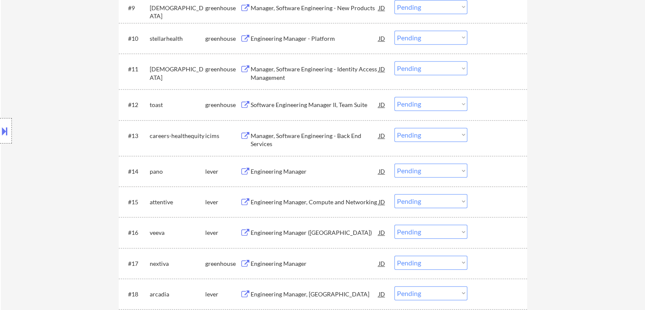
click at [456, 38] on select "Choose an option... Pending Applied Excluded (Questions) Excluded (Expired) Exc…" at bounding box center [430, 38] width 73 height 14
click at [394, 31] on select "Choose an option... Pending Applied Excluded (Questions) Excluded (Expired) Exc…" at bounding box center [430, 38] width 73 height 14
click at [315, 102] on div "Software Engineering Manager II, Team Suite" at bounding box center [315, 105] width 128 height 8
select select ""pending""
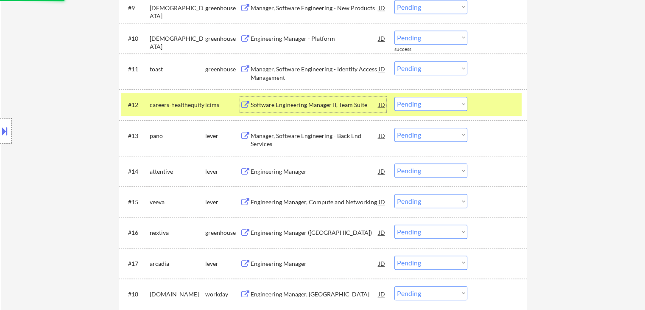
click at [480, 100] on div at bounding box center [498, 104] width 37 height 15
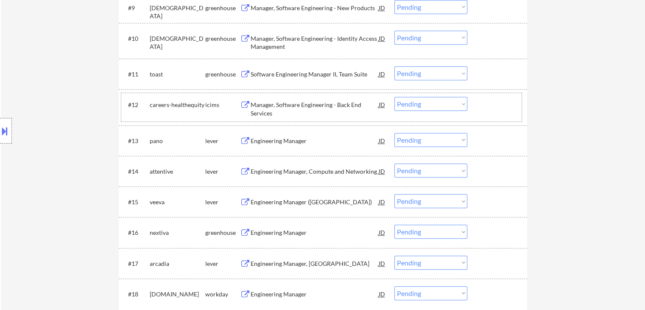
click at [336, 73] on div "Software Engineering Manager II, Team Suite" at bounding box center [315, 74] width 128 height 8
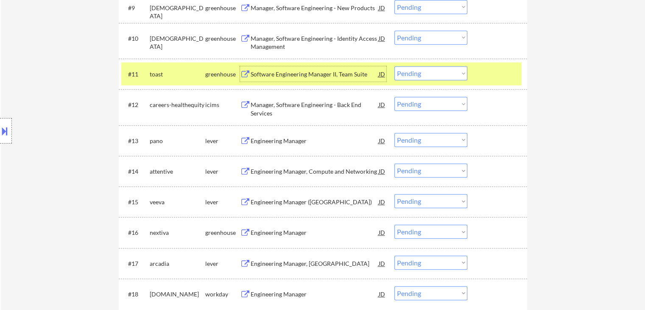
click at [322, 72] on div "Software Engineering Manager II, Team Suite" at bounding box center [315, 74] width 128 height 8
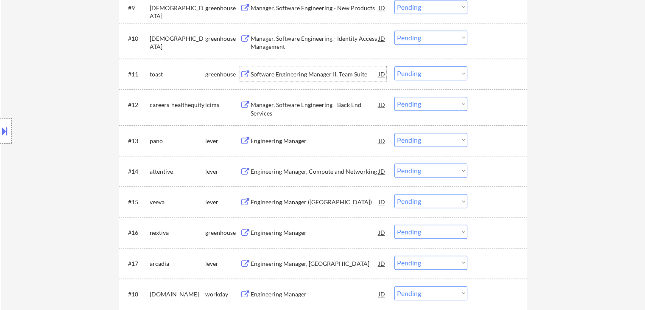
click at [452, 74] on select "Choose an option... Pending Applied Excluded (Questions) Excluded (Expired) Exc…" at bounding box center [430, 73] width 73 height 14
click at [394, 66] on select "Choose an option... Pending Applied Excluded (Questions) Excluded (Expired) Exc…" at bounding box center [430, 73] width 73 height 14
select select ""pending""
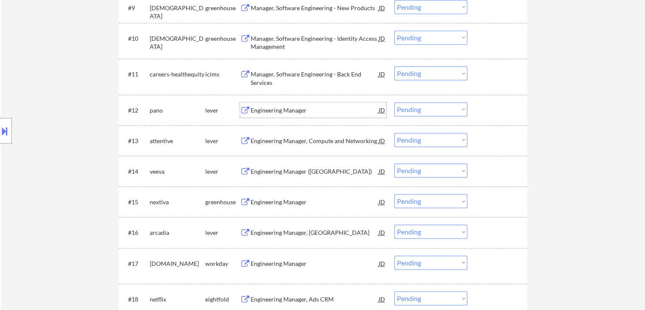
click at [274, 112] on div "Engineering Manager" at bounding box center [315, 110] width 128 height 8
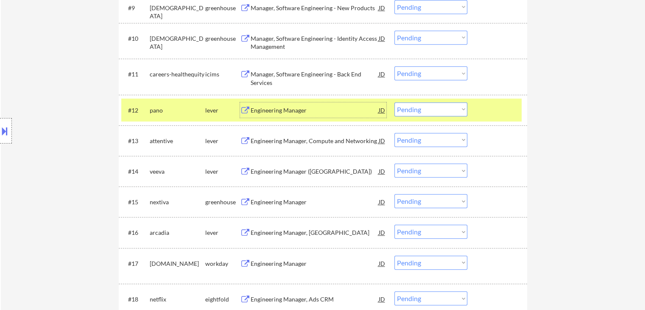
click at [436, 109] on select "Choose an option... Pending Applied Excluded (Questions) Excluded (Expired) Exc…" at bounding box center [430, 109] width 73 height 14
click at [394, 102] on select "Choose an option... Pending Applied Excluded (Questions) Excluded (Expired) Exc…" at bounding box center [430, 109] width 73 height 14
click at [511, 112] on div at bounding box center [498, 109] width 37 height 15
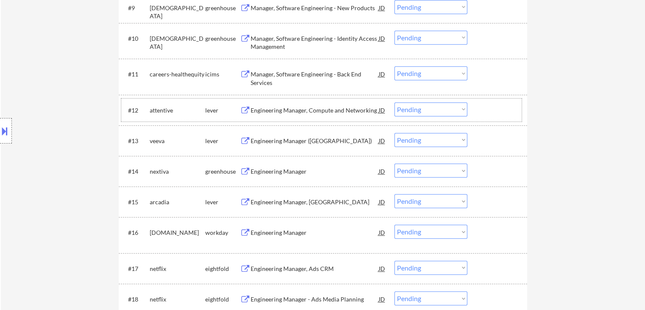
click at [318, 111] on div "Engineering Manager, Compute and Networking" at bounding box center [315, 110] width 128 height 8
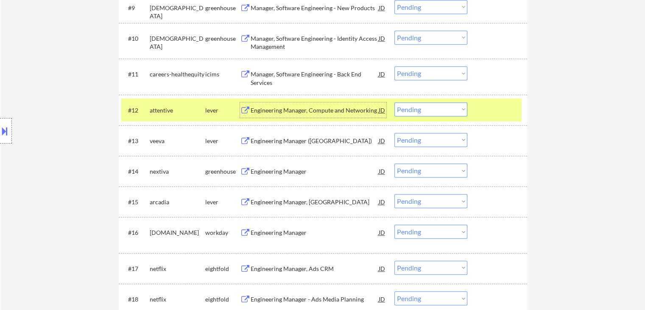
click at [439, 110] on select "Choose an option... Pending Applied Excluded (Questions) Excluded (Expired) Exc…" at bounding box center [430, 109] width 73 height 14
click at [394, 102] on select "Choose an option... Pending Applied Excluded (Questions) Excluded (Expired) Exc…" at bounding box center [430, 109] width 73 height 14
click at [492, 116] on div at bounding box center [498, 109] width 37 height 15
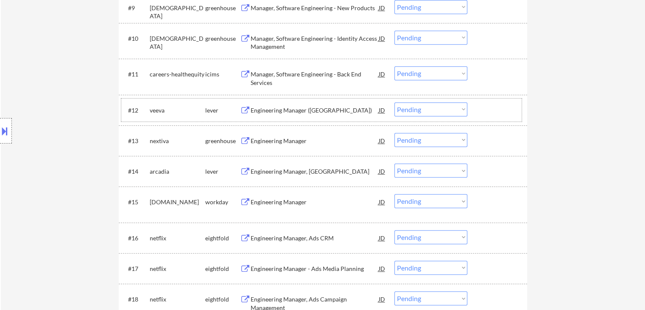
click at [295, 114] on div "Engineering Manager ([GEOGRAPHIC_DATA])" at bounding box center [315, 110] width 128 height 8
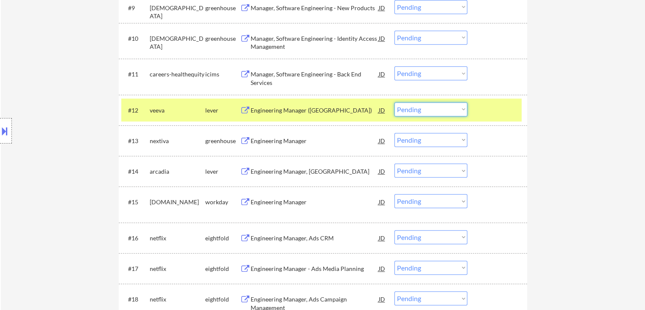
click at [428, 110] on select "Choose an option... Pending Applied Excluded (Questions) Excluded (Expired) Exc…" at bounding box center [430, 109] width 73 height 14
click at [394, 102] on select "Choose an option... Pending Applied Excluded (Questions) Excluded (Expired) Exc…" at bounding box center [430, 109] width 73 height 14
click at [486, 114] on div at bounding box center [498, 109] width 37 height 15
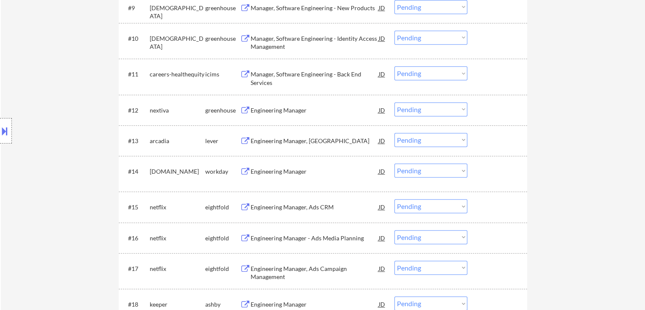
click at [314, 111] on div "Engineering Manager" at bounding box center [315, 110] width 128 height 8
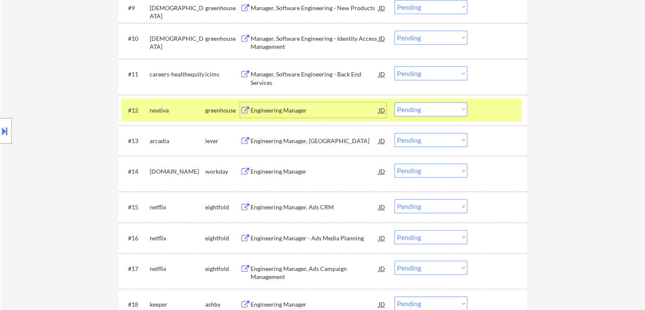
click at [421, 106] on select "Choose an option... Pending Applied Excluded (Questions) Excluded (Expired) Exc…" at bounding box center [430, 109] width 73 height 14
click at [394, 102] on select "Choose an option... Pending Applied Excluded (Questions) Excluded (Expired) Exc…" at bounding box center [430, 109] width 73 height 14
click at [490, 111] on div at bounding box center [498, 109] width 37 height 15
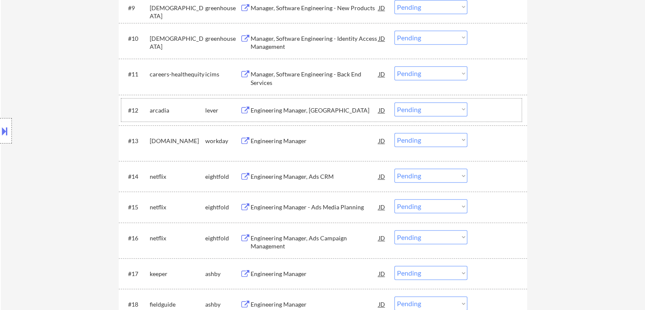
click at [293, 111] on div "Engineering Manager, [GEOGRAPHIC_DATA]" at bounding box center [315, 110] width 128 height 8
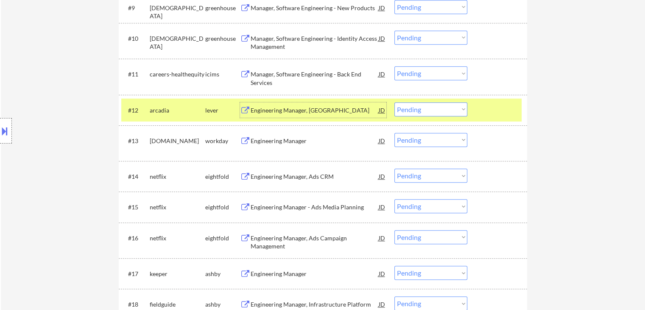
click at [445, 112] on select "Choose an option... Pending Applied Excluded (Questions) Excluded (Expired) Exc…" at bounding box center [430, 109] width 73 height 14
click at [394, 102] on select "Choose an option... Pending Applied Excluded (Questions) Excluded (Expired) Exc…" at bounding box center [430, 109] width 73 height 14
click at [489, 109] on div at bounding box center [498, 109] width 37 height 15
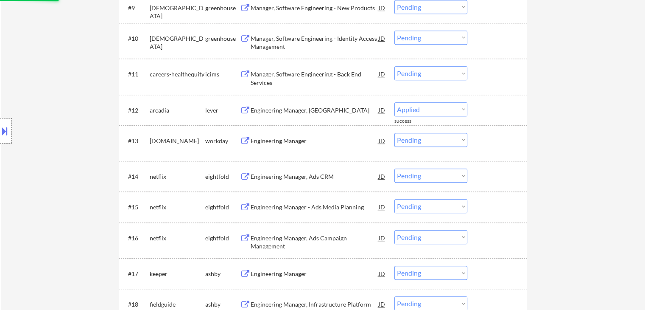
select select ""pending""
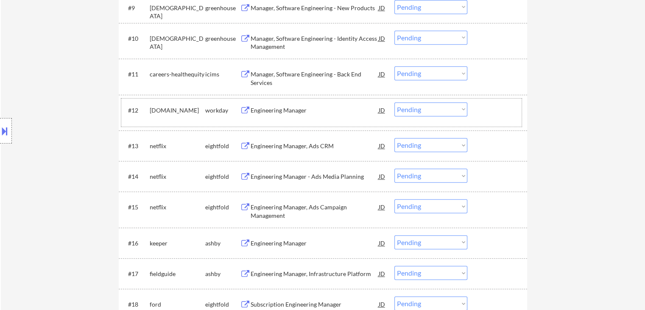
scroll to position [0, 0]
